Goal: Task Accomplishment & Management: Use online tool/utility

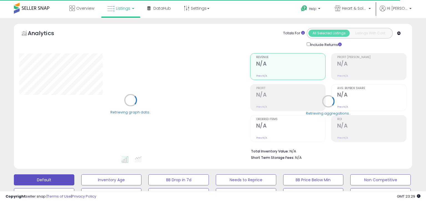
type input "**********"
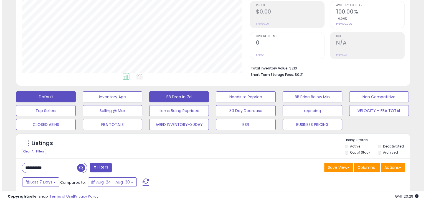
scroll to position [111, 0]
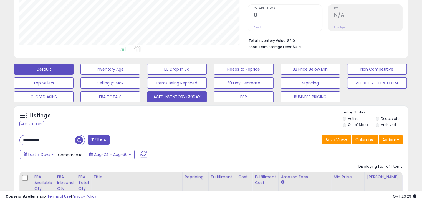
click at [191, 97] on button "AGED INVENTORY+30DAY" at bounding box center [177, 96] width 60 height 11
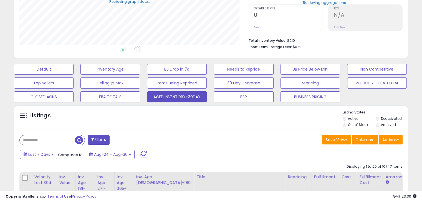
scroll to position [166, 0]
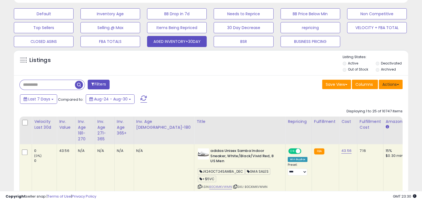
click at [395, 84] on button "Actions" at bounding box center [390, 84] width 24 height 9
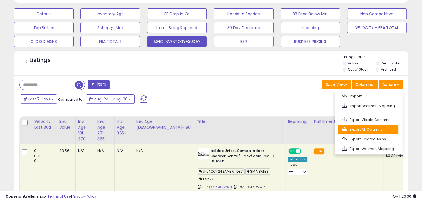
click at [378, 129] on link "Export All Columns" at bounding box center [367, 129] width 61 height 9
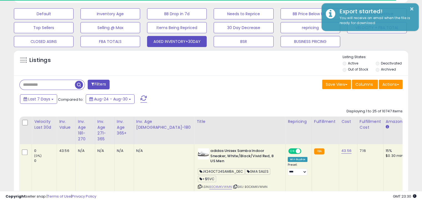
scroll to position [113, 228]
